Goal: Navigation & Orientation: Find specific page/section

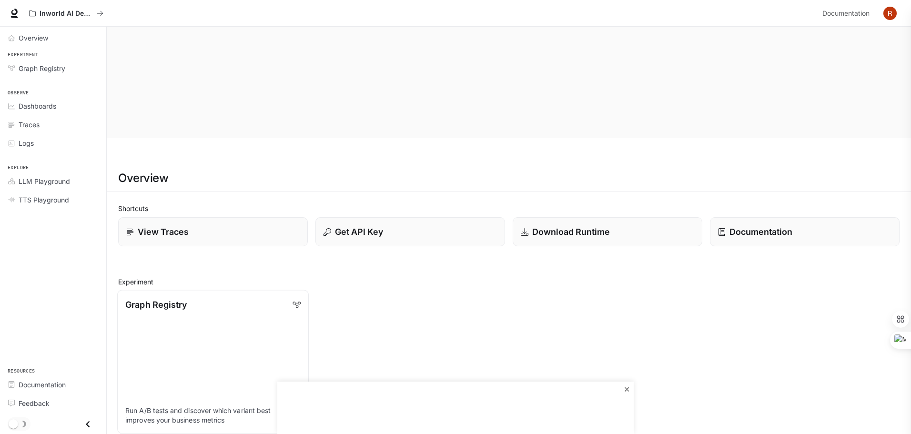
click at [256, 290] on link "Graph Registry Run A/B tests and discover which variant best improves your busi…" at bounding box center [213, 361] width 192 height 143
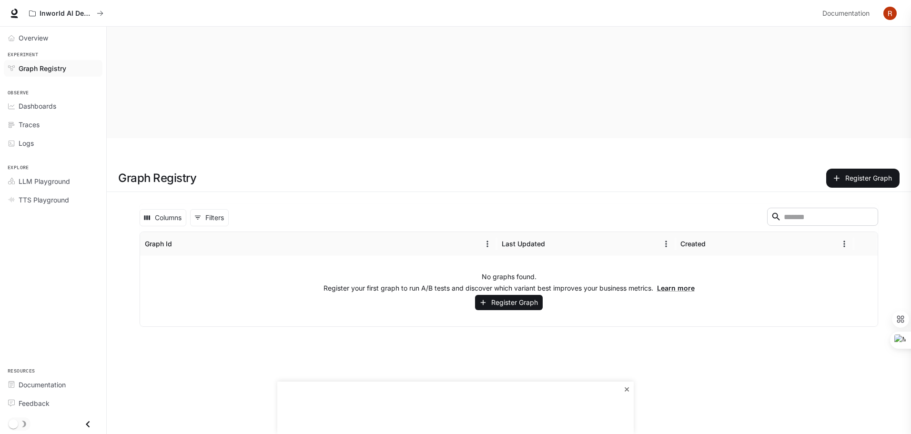
click at [31, 78] on div "Experiment Graph Registry" at bounding box center [53, 64] width 106 height 31
click at [39, 68] on span "Graph Registry" at bounding box center [43, 68] width 48 height 10
click at [45, 47] on div "Overview" at bounding box center [53, 38] width 106 height 22
click at [45, 45] on link "Overview" at bounding box center [53, 38] width 99 height 17
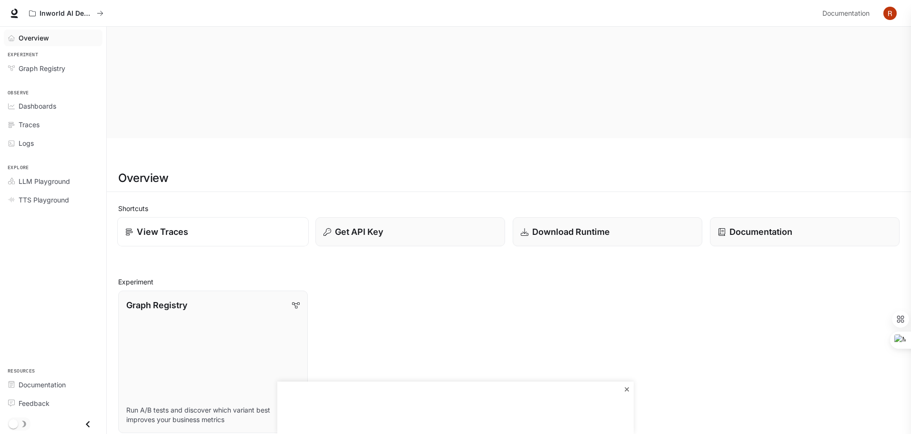
click at [216, 217] on link "View Traces" at bounding box center [213, 232] width 192 height 30
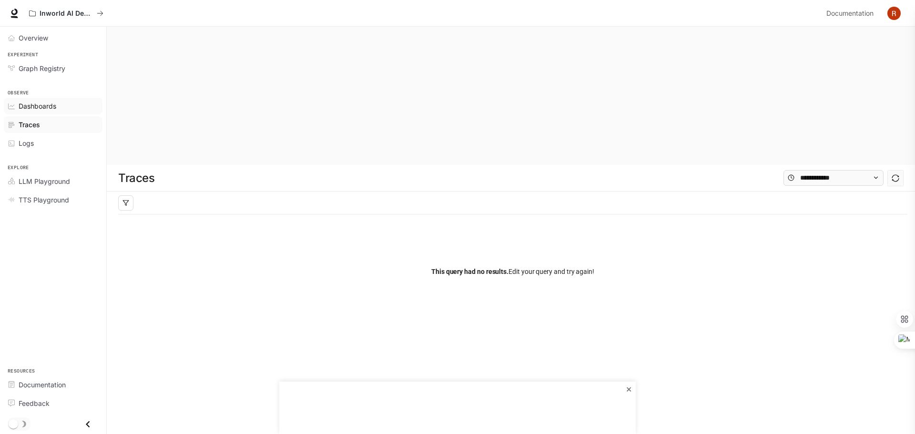
click at [41, 107] on span "Dashboards" at bounding box center [38, 106] width 38 height 10
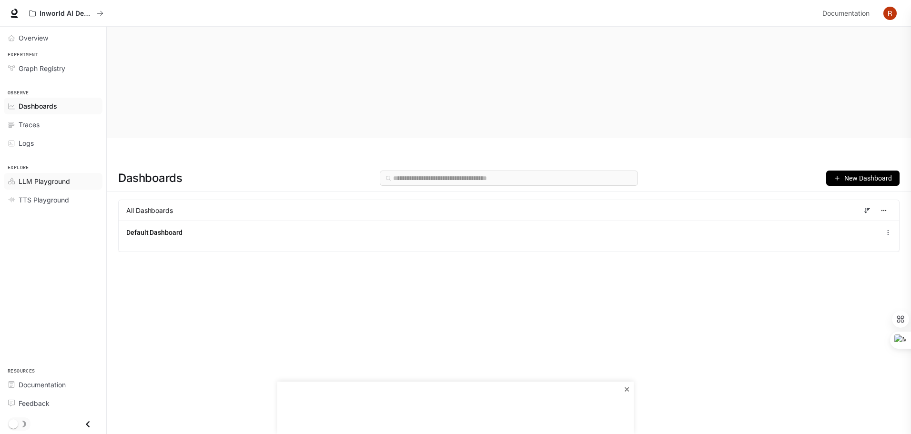
click at [74, 183] on div "LLM Playground" at bounding box center [59, 181] width 80 height 10
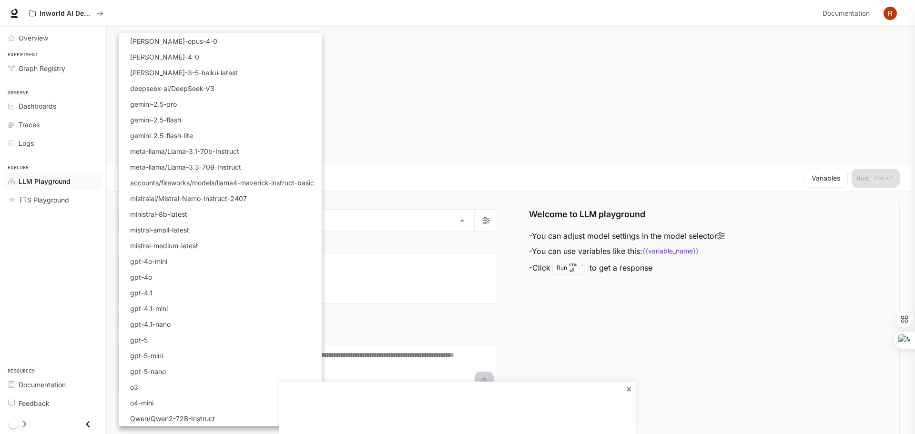
click at [387, 119] on div at bounding box center [457, 217] width 915 height 434
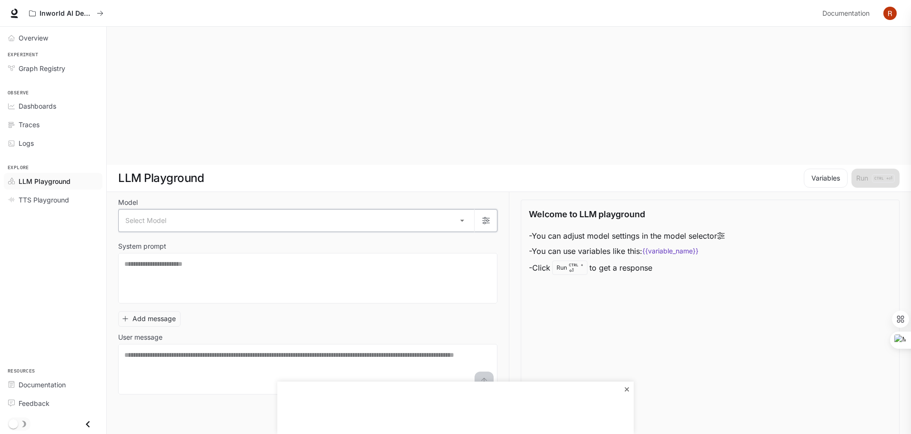
scroll to position [12, 0]
